Goal: Task Accomplishment & Management: Complete application form

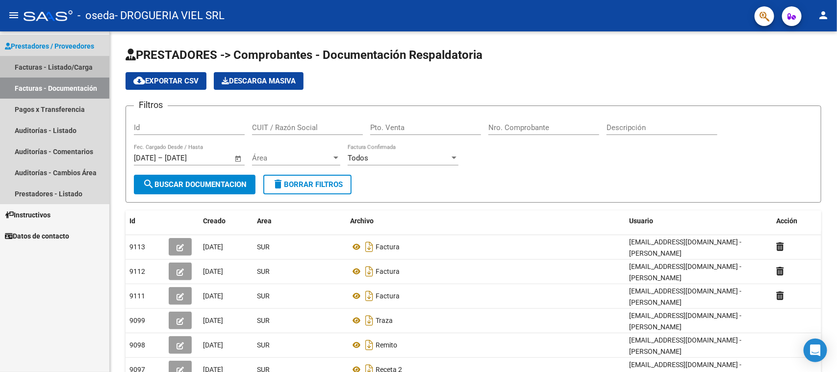
click at [57, 64] on link "Facturas - Listado/Carga" at bounding box center [54, 66] width 109 height 21
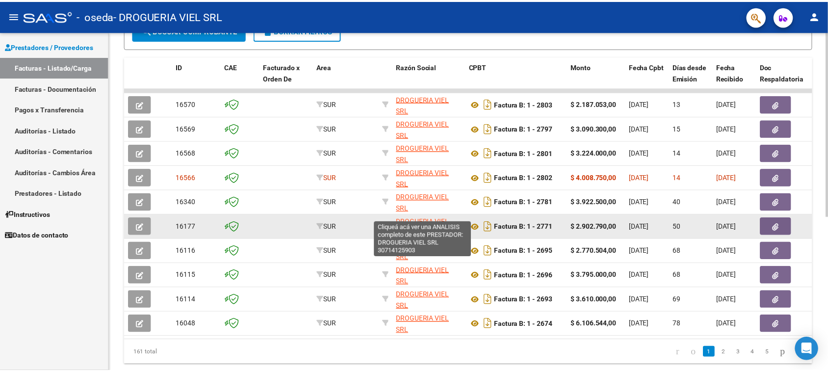
scroll to position [270, 0]
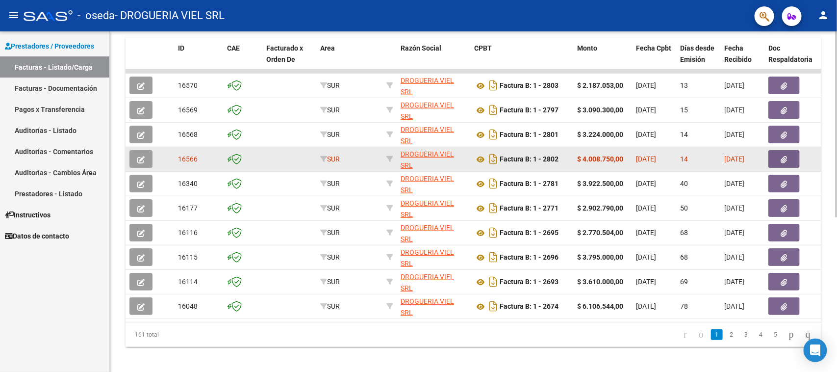
click at [140, 156] on icon "button" at bounding box center [140, 159] width 7 height 7
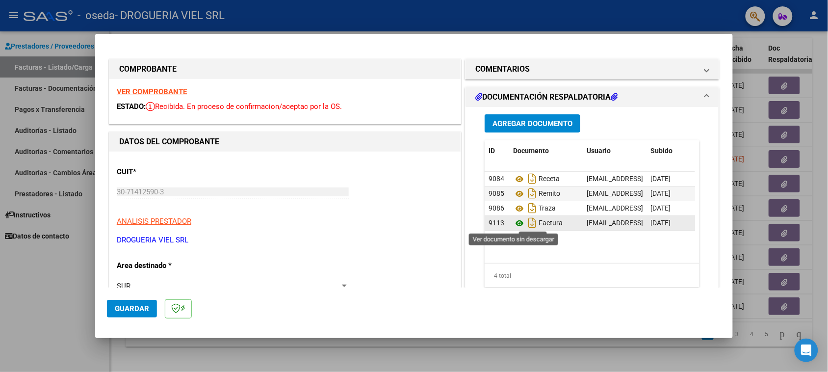
click at [515, 222] on icon at bounding box center [519, 223] width 13 height 12
drag, startPoint x: 610, startPoint y: 253, endPoint x: 656, endPoint y: 259, distance: 46.5
click at [656, 259] on datatable-body "9084 Receta [EMAIL_ADDRESS][DOMAIN_NAME] - [PERSON_NAME] [DATE] 9085 Remito [EM…" at bounding box center [589, 217] width 210 height 91
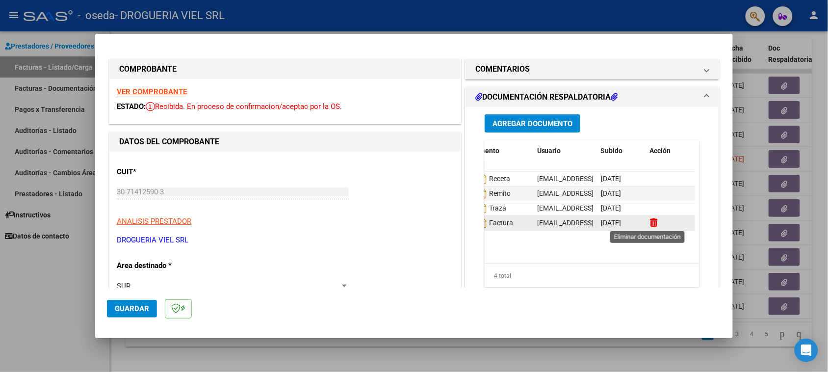
click at [650, 221] on icon at bounding box center [653, 222] width 7 height 9
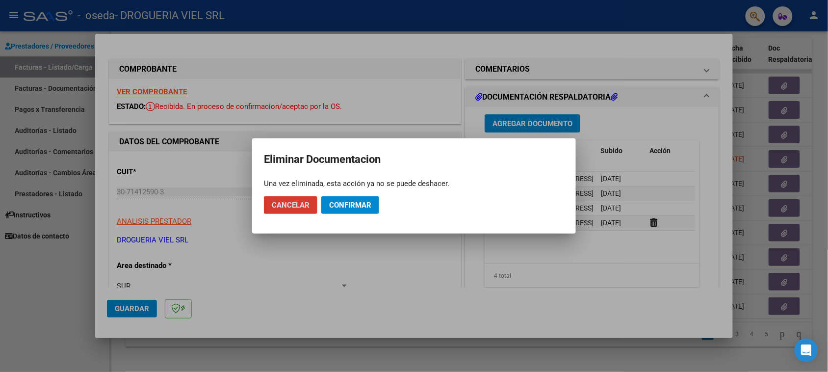
click at [347, 206] on span "Confirmar" at bounding box center [350, 205] width 42 height 9
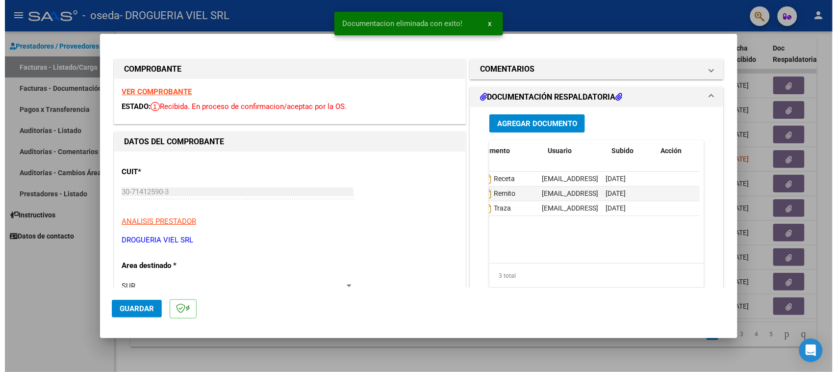
scroll to position [0, 0]
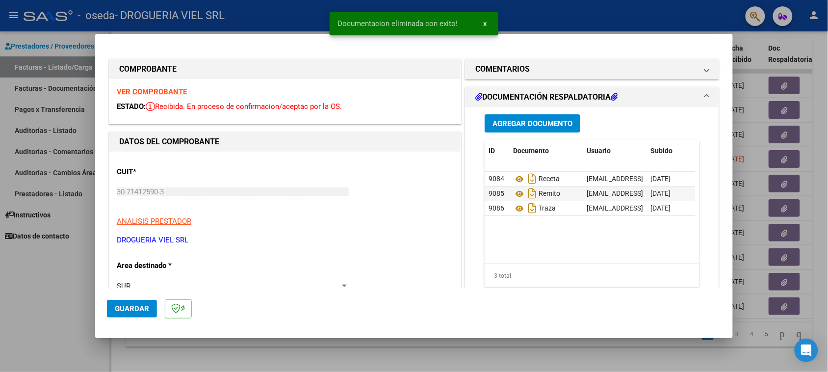
click at [537, 131] on button "Agregar Documento" at bounding box center [532, 123] width 96 height 18
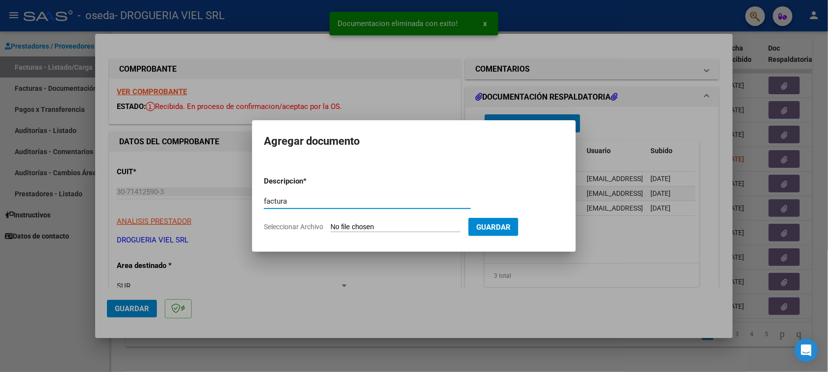
type input "factura"
click at [426, 233] on form "Descripcion * factura Escriba aquí una descripcion Seleccionar Archivo Guardar" at bounding box center [414, 204] width 300 height 72
click at [423, 229] on input "Seleccionar Archivo" at bounding box center [396, 227] width 130 height 9
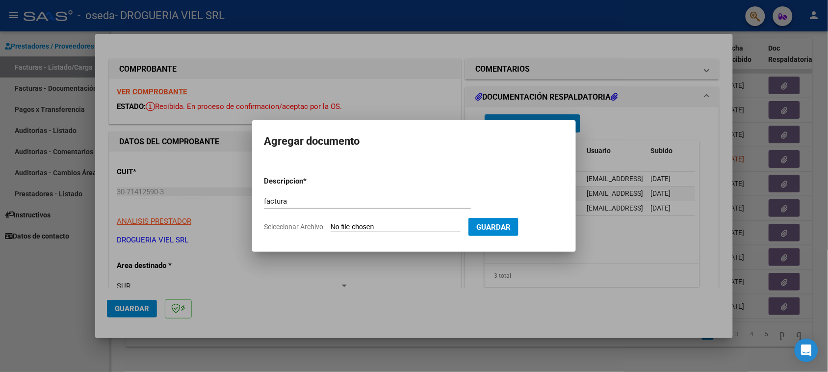
click at [379, 224] on input "Seleccionar Archivo" at bounding box center [396, 227] width 130 height 9
type input "C:\fakepath\1-2802.pdf"
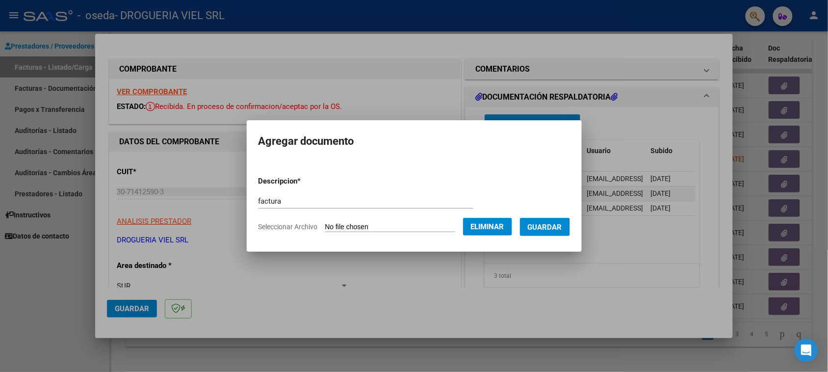
click at [558, 244] on mat-dialog-container "Agregar documento Descripcion * factura Escriba aquí una descripcion Selecciona…" at bounding box center [414, 185] width 335 height 131
click at [561, 233] on button "Guardar" at bounding box center [545, 227] width 50 height 18
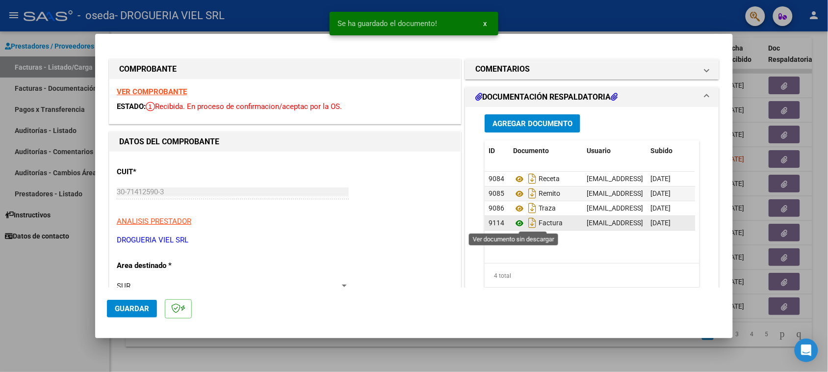
click at [513, 226] on icon at bounding box center [519, 223] width 13 height 12
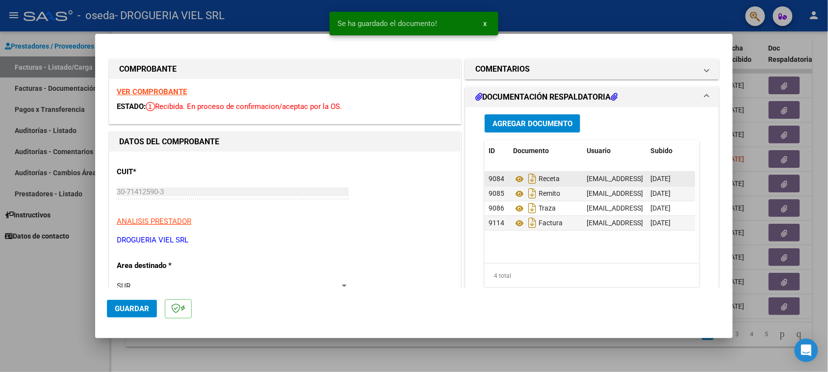
type input "$ 0,00"
